Goal: Task Accomplishment & Management: Use online tool/utility

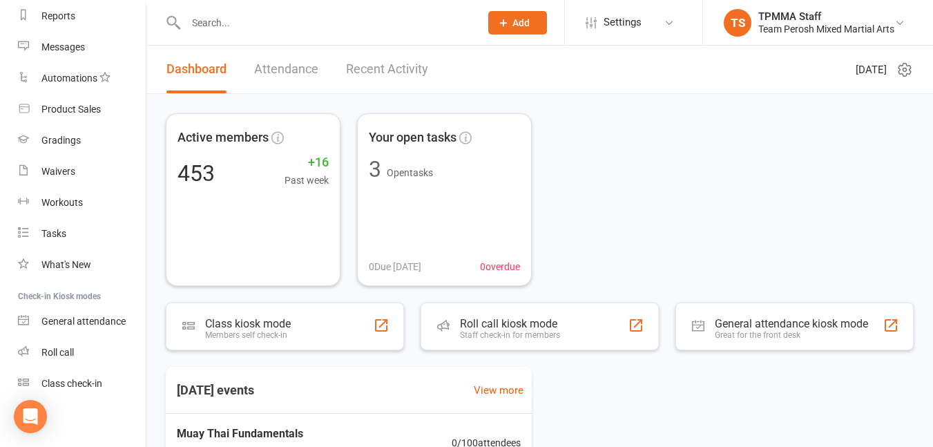
scroll to position [187, 0]
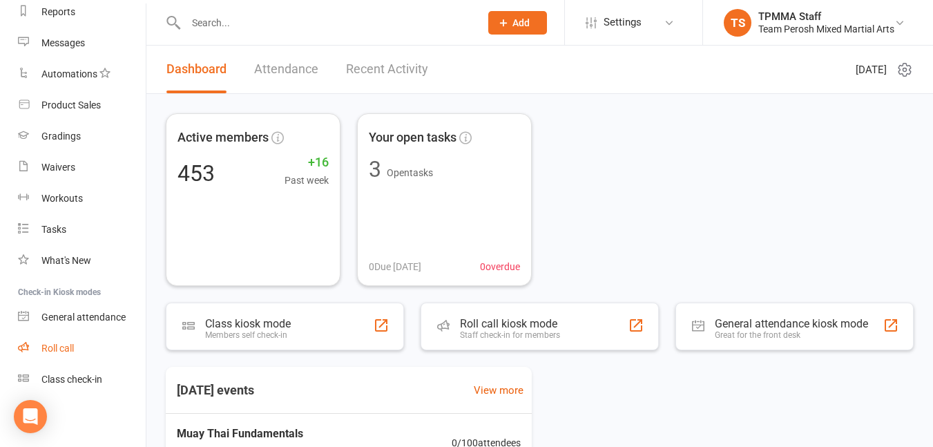
click at [67, 354] on link "Roll call" at bounding box center [82, 348] width 128 height 31
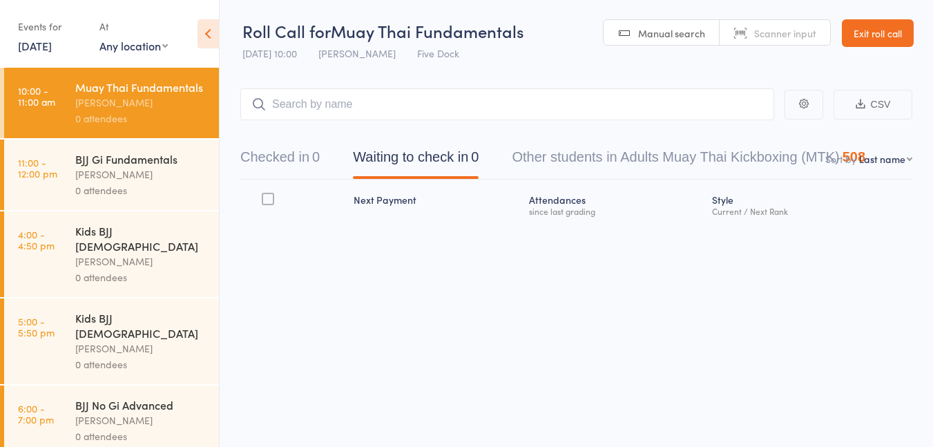
click at [863, 42] on link "Exit roll call" at bounding box center [878, 33] width 72 height 28
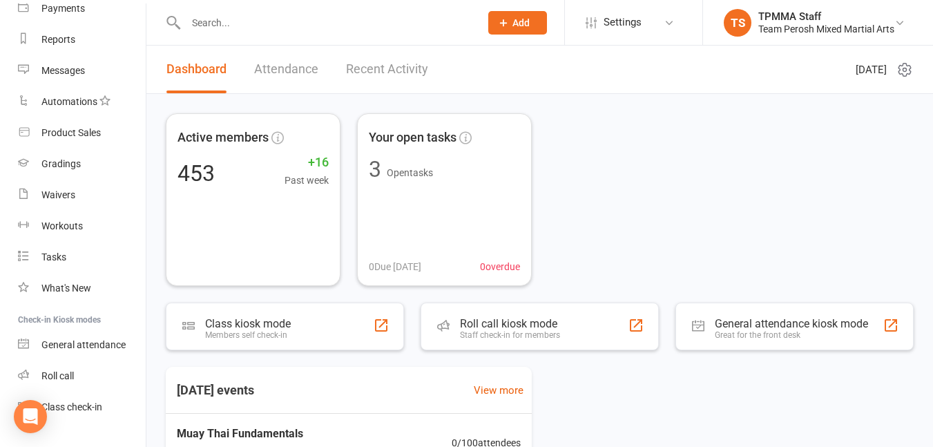
scroll to position [187, 0]
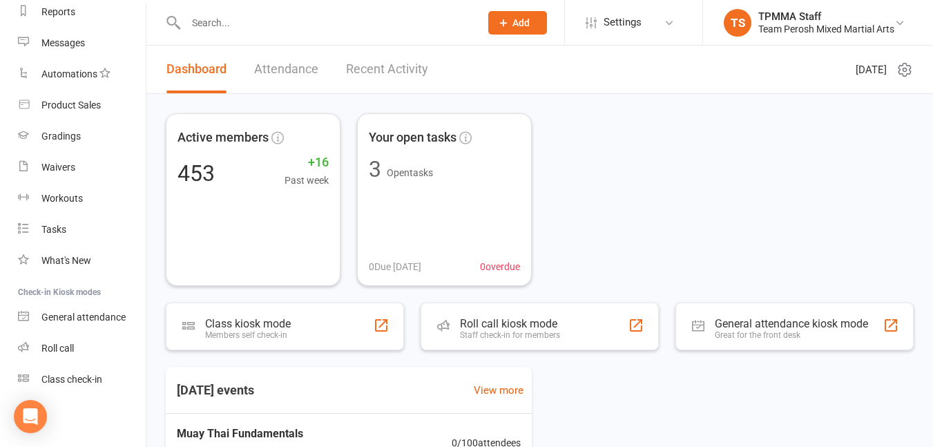
click at [95, 386] on link "Class check-in" at bounding box center [82, 379] width 128 height 31
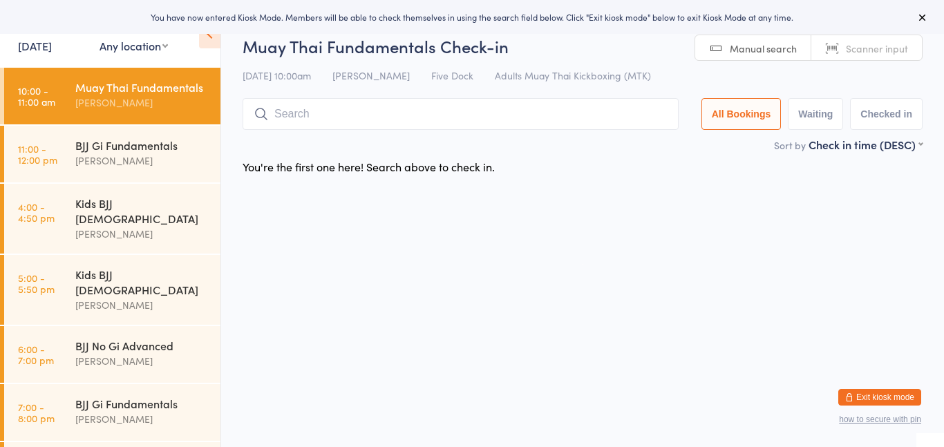
click at [372, 110] on input "search" at bounding box center [460, 114] width 436 height 32
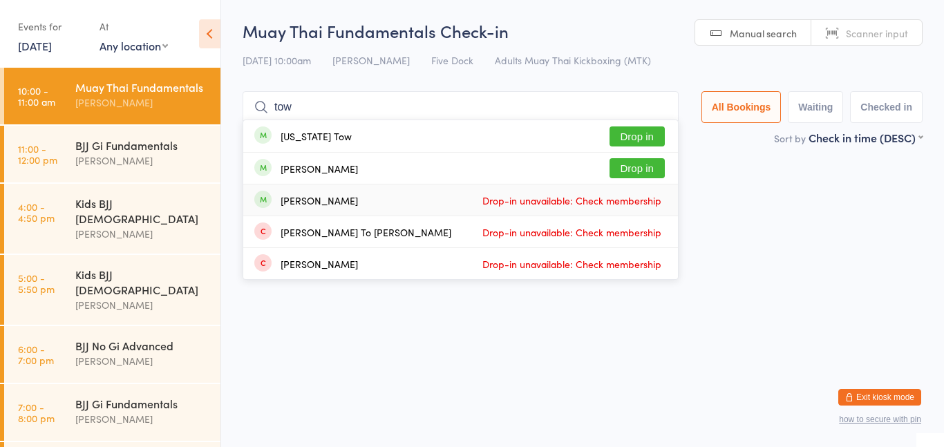
type input "tow"
click at [646, 171] on button "Drop in" at bounding box center [636, 168] width 55 height 20
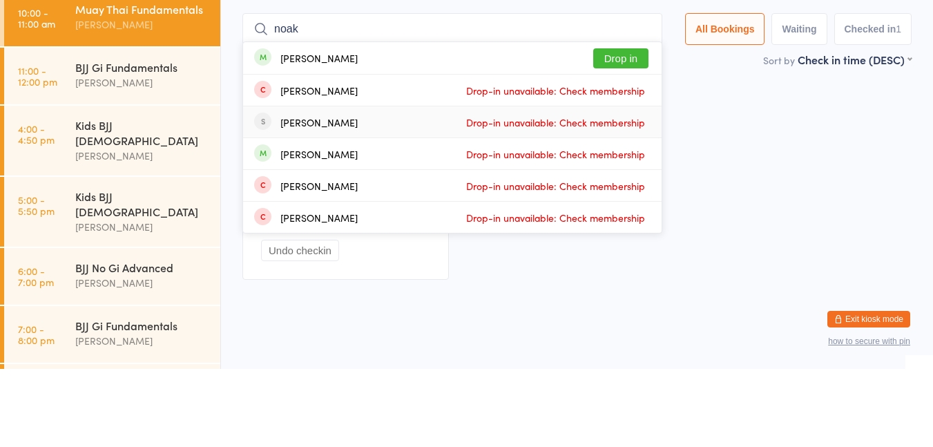
type input "noak"
click at [622, 138] on button "Drop in" at bounding box center [620, 136] width 55 height 20
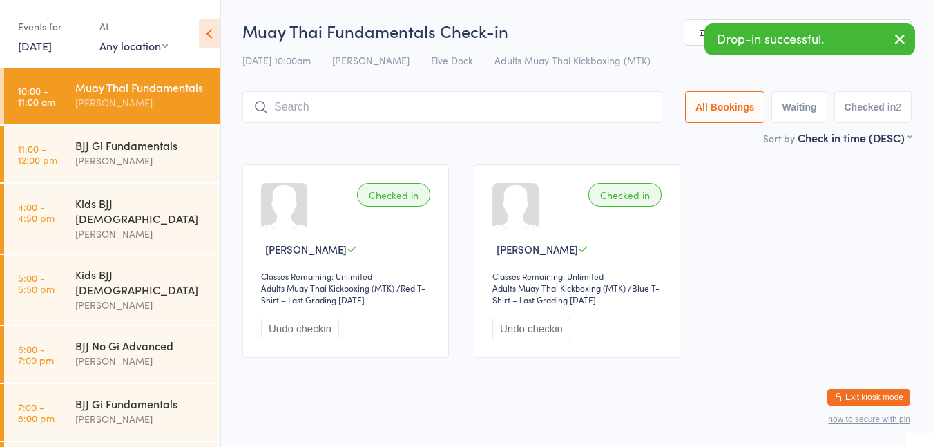
click at [155, 167] on div "Anthony Perosh" at bounding box center [141, 161] width 133 height 16
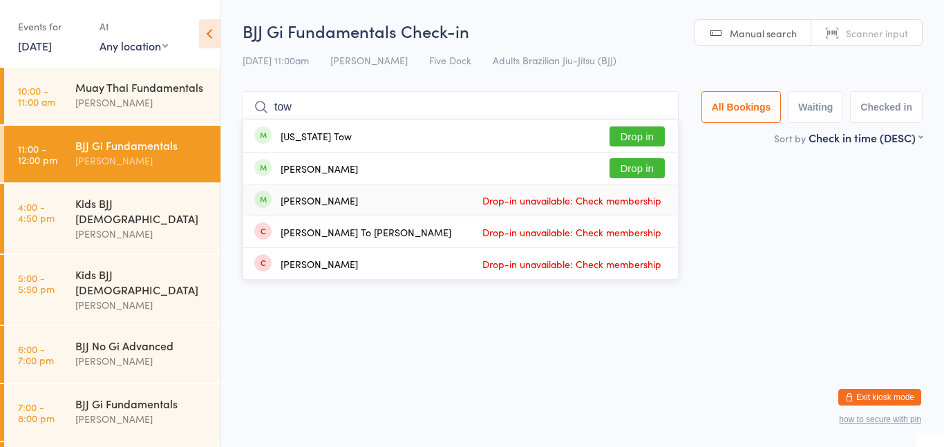
type input "tow"
click at [647, 169] on button "Drop in" at bounding box center [636, 168] width 55 height 20
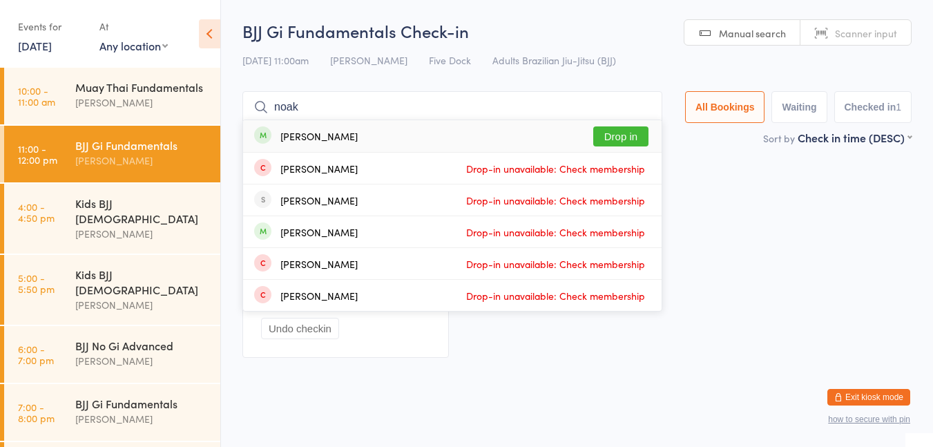
type input "noak"
click at [622, 135] on button "Drop in" at bounding box center [620, 136] width 55 height 20
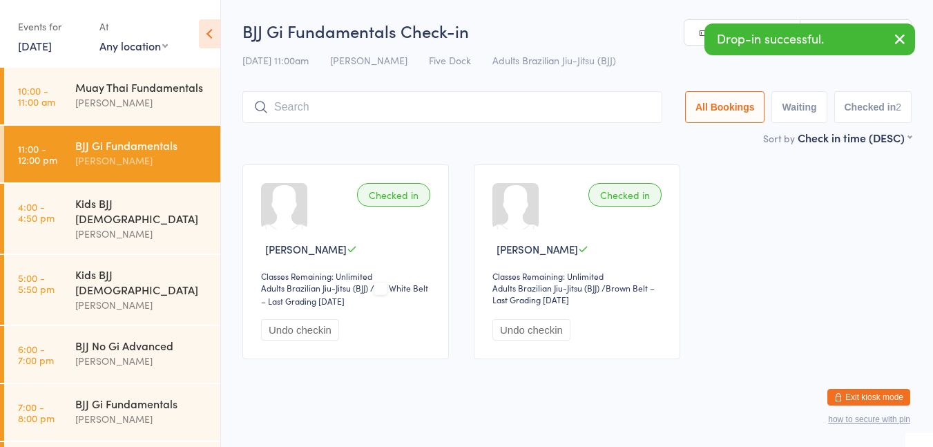
click at [142, 95] on div "Muay Thai Fundamentals" at bounding box center [141, 86] width 133 height 15
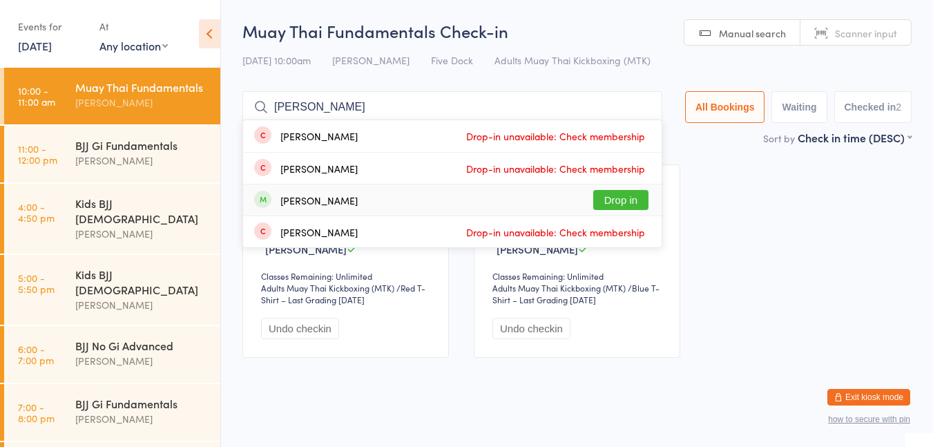
type input "elliott"
click at [630, 199] on button "Drop in" at bounding box center [620, 200] width 55 height 20
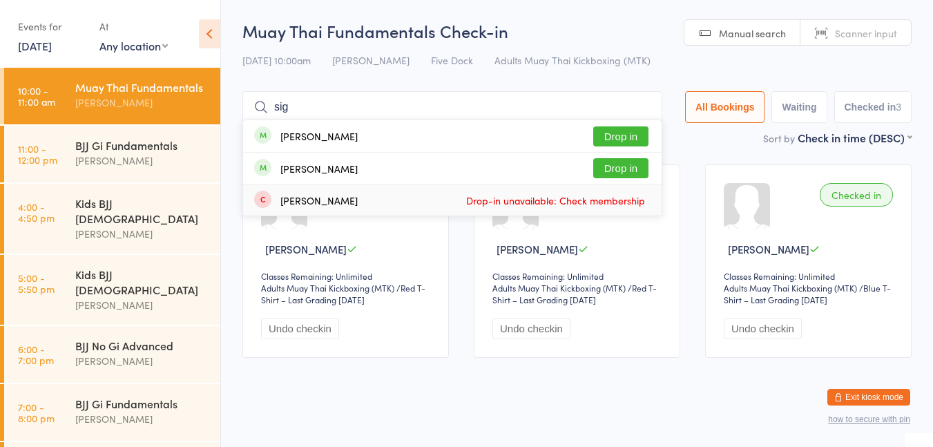
type input "sig"
click at [618, 142] on button "Drop in" at bounding box center [620, 136] width 55 height 20
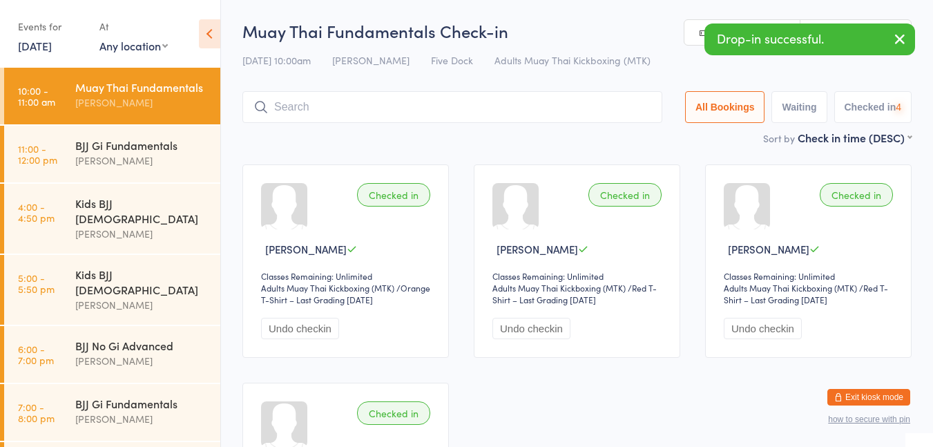
click at [111, 153] on div "BJJ Gi Fundamentals" at bounding box center [141, 144] width 133 height 15
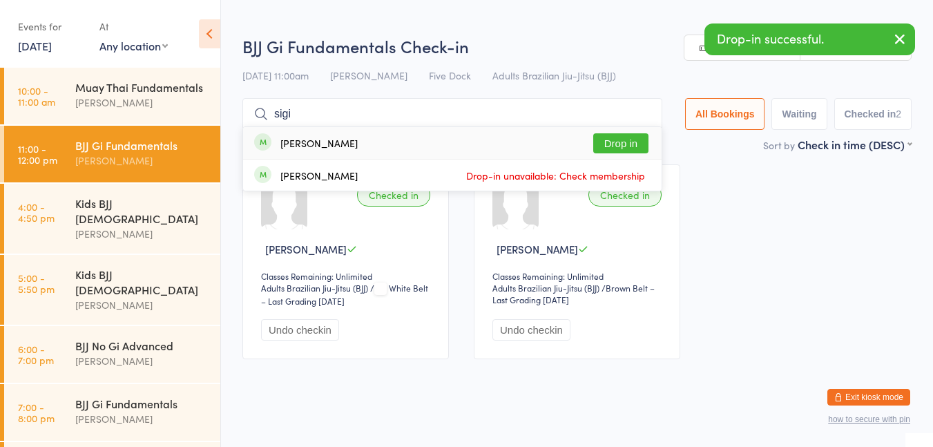
type input "sigi"
click at [612, 146] on button "Drop in" at bounding box center [620, 143] width 55 height 20
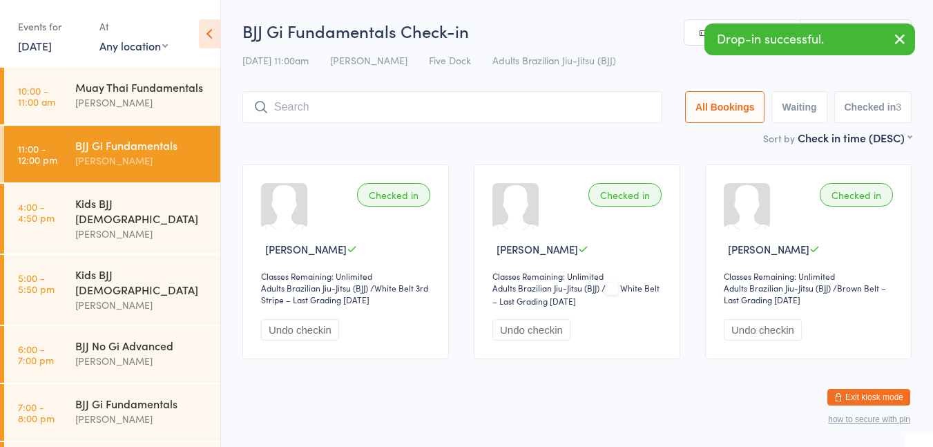
click at [142, 95] on div "Muay Thai Fundamentals" at bounding box center [141, 86] width 133 height 15
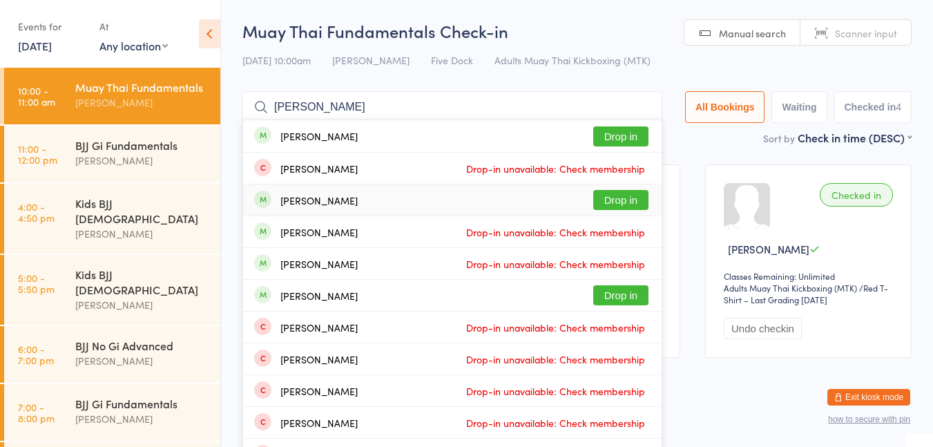
type input "marcel"
click at [638, 140] on button "Drop in" at bounding box center [620, 136] width 55 height 20
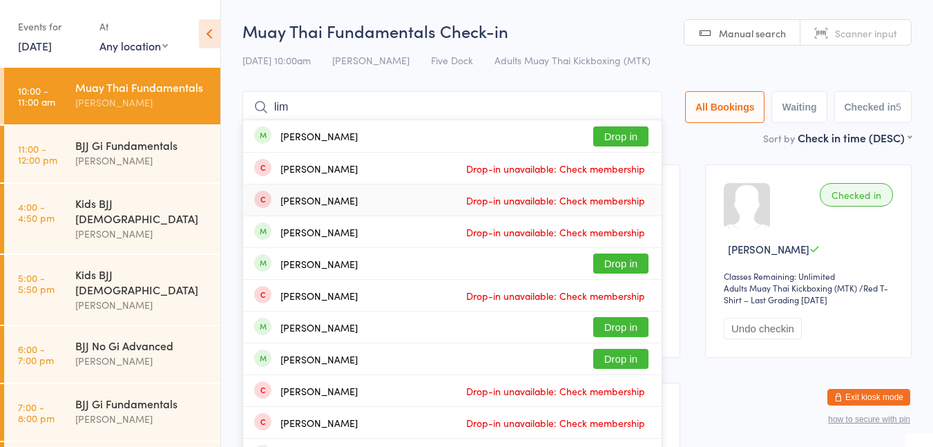
type input "lim"
click at [633, 141] on button "Drop in" at bounding box center [620, 136] width 55 height 20
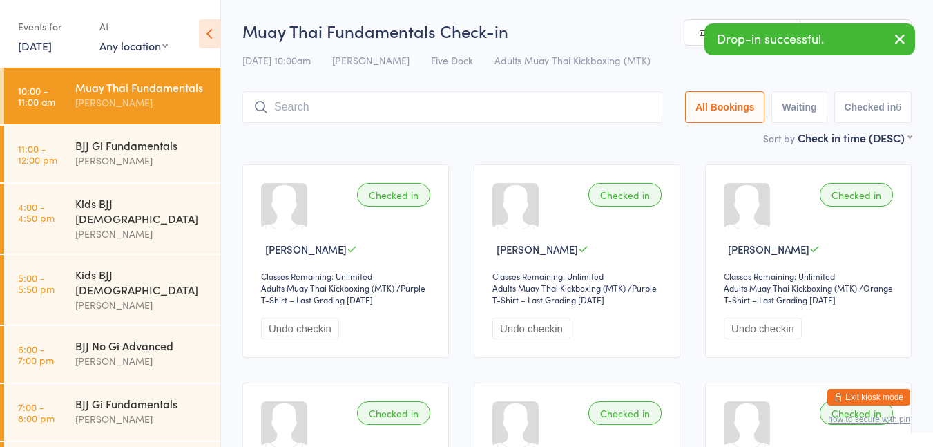
click at [124, 167] on div "Anthony Perosh" at bounding box center [141, 161] width 133 height 16
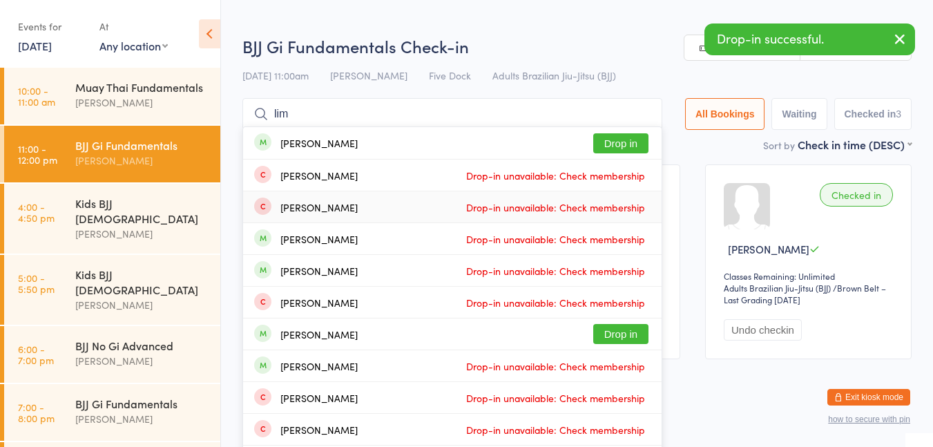
type input "lim"
click at [618, 140] on button "Drop in" at bounding box center [620, 143] width 55 height 20
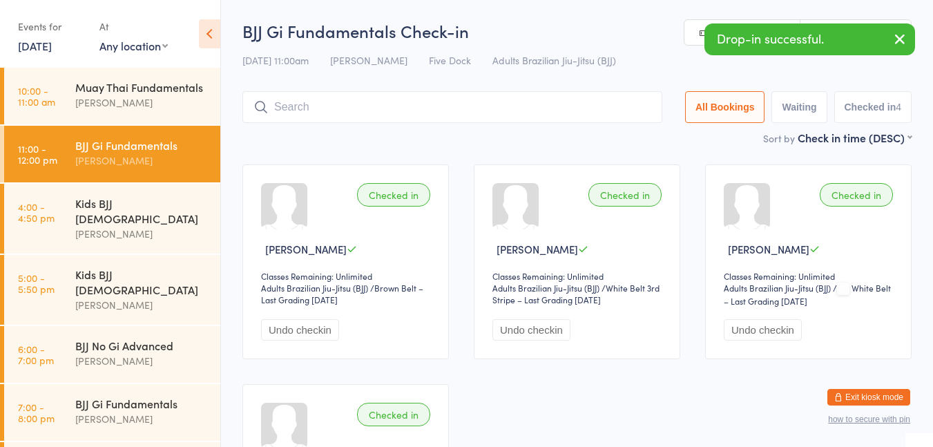
click at [119, 95] on div "Muay Thai Fundamentals" at bounding box center [141, 86] width 133 height 15
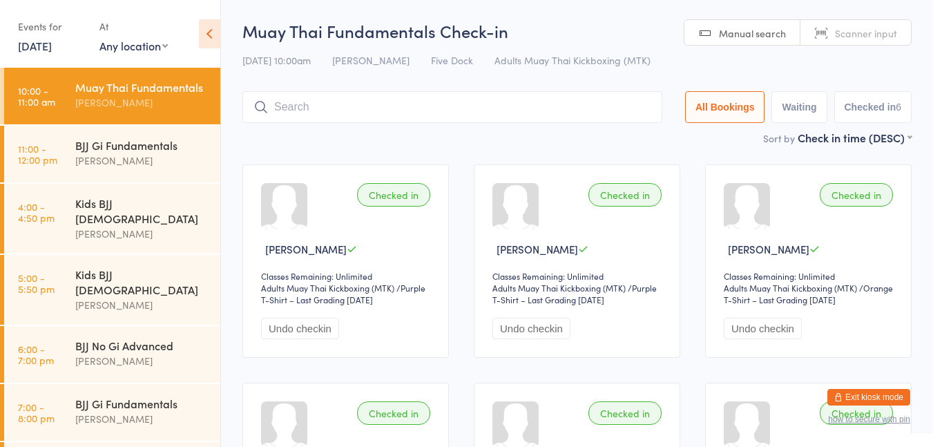
click at [399, 108] on input "search" at bounding box center [452, 107] width 420 height 32
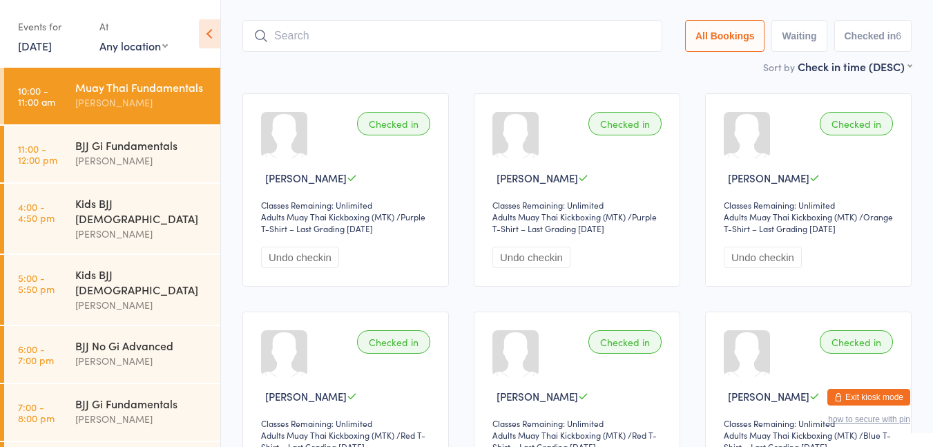
scroll to position [91, 0]
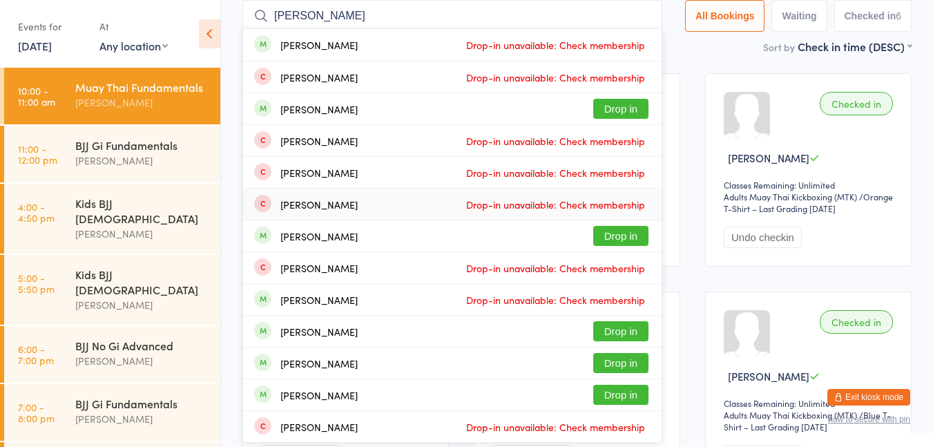
type input "george"
click at [624, 113] on button "Drop in" at bounding box center [620, 109] width 55 height 20
